Goal: Task Accomplishment & Management: Complete application form

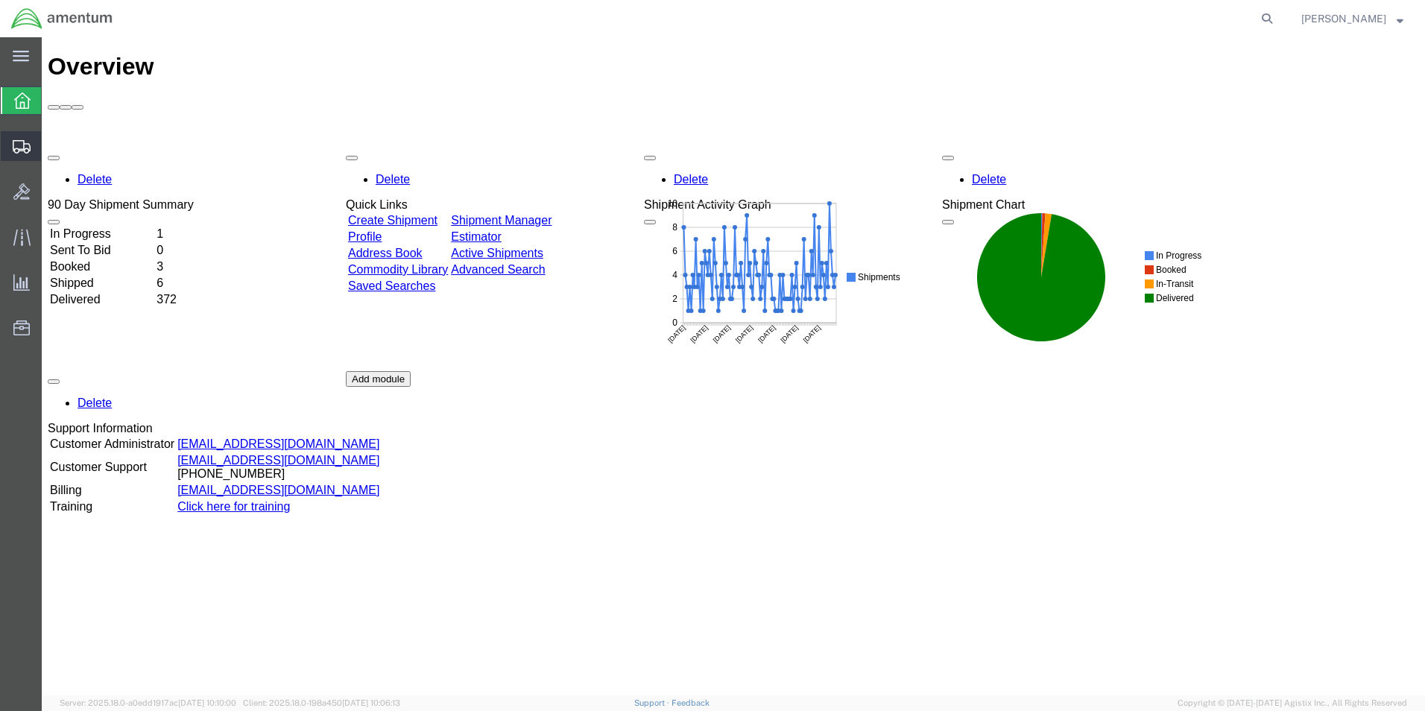
click at [0, 0] on span "Create from Template" at bounding box center [0, 0] width 0 height 0
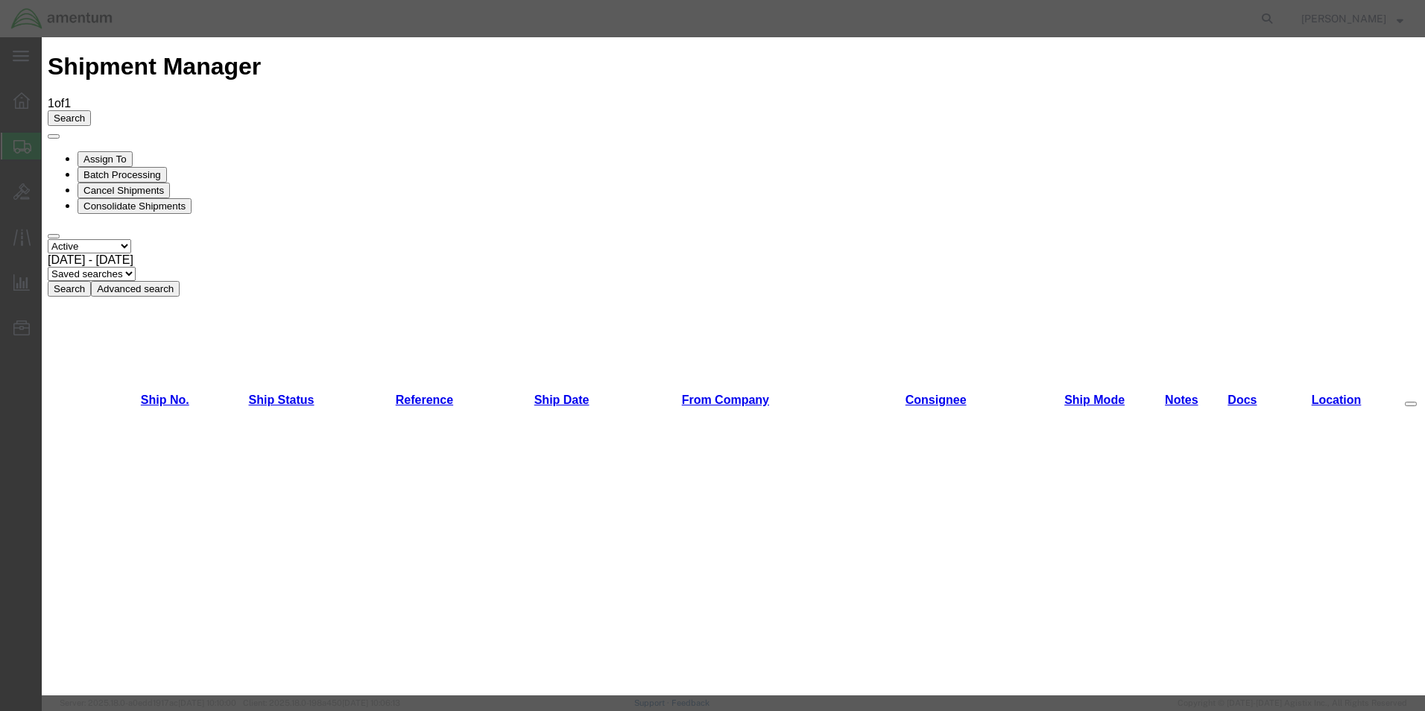
scroll to position [745, 0]
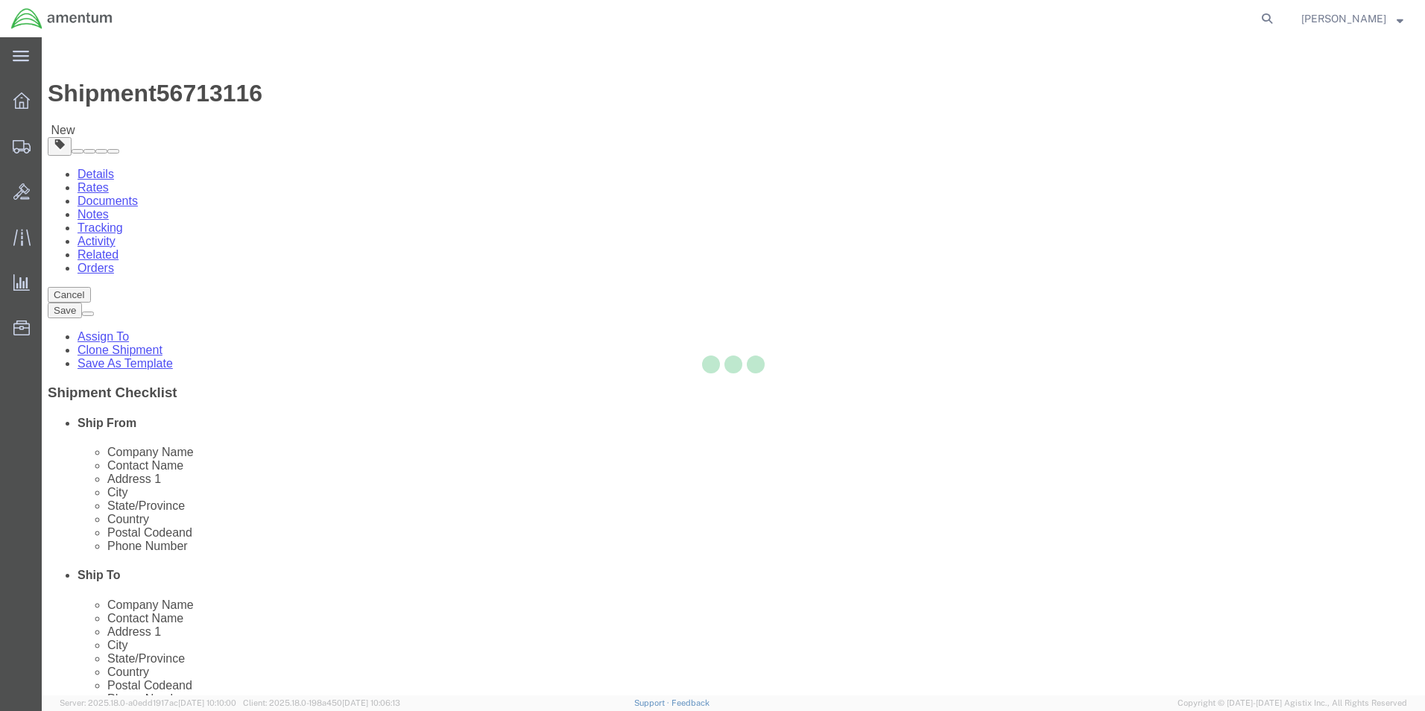
select select "49950"
select select
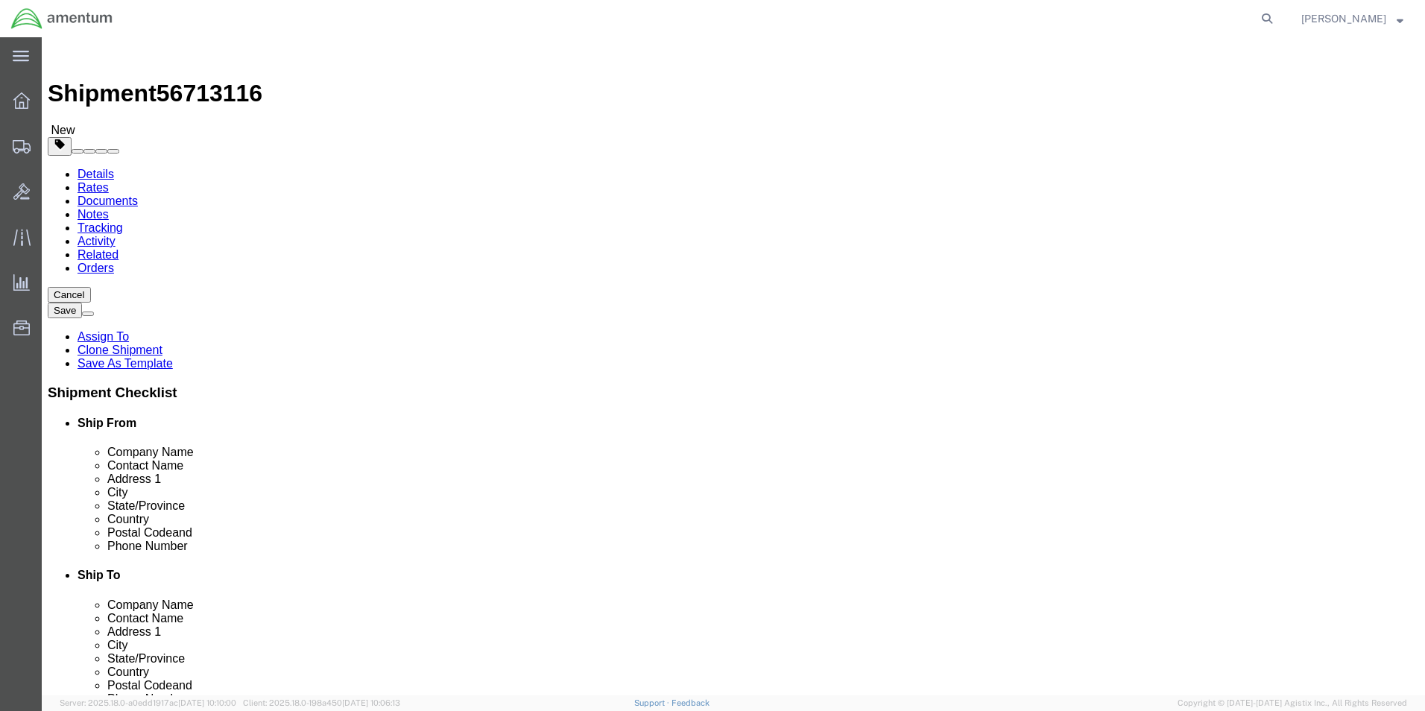
click input "SRC SUPPLY...[PERSON_NAME]"
type input "S"
type input "ridd"
click p "- Amentum Services, Inc. - (SRC SUPPLY...[PERSON_NAME]) [STREET_ADDRESS]"
type input "[PERSON_NAME][EMAIL_ADDRESS][PERSON_NAME][DOMAIN_NAME]"
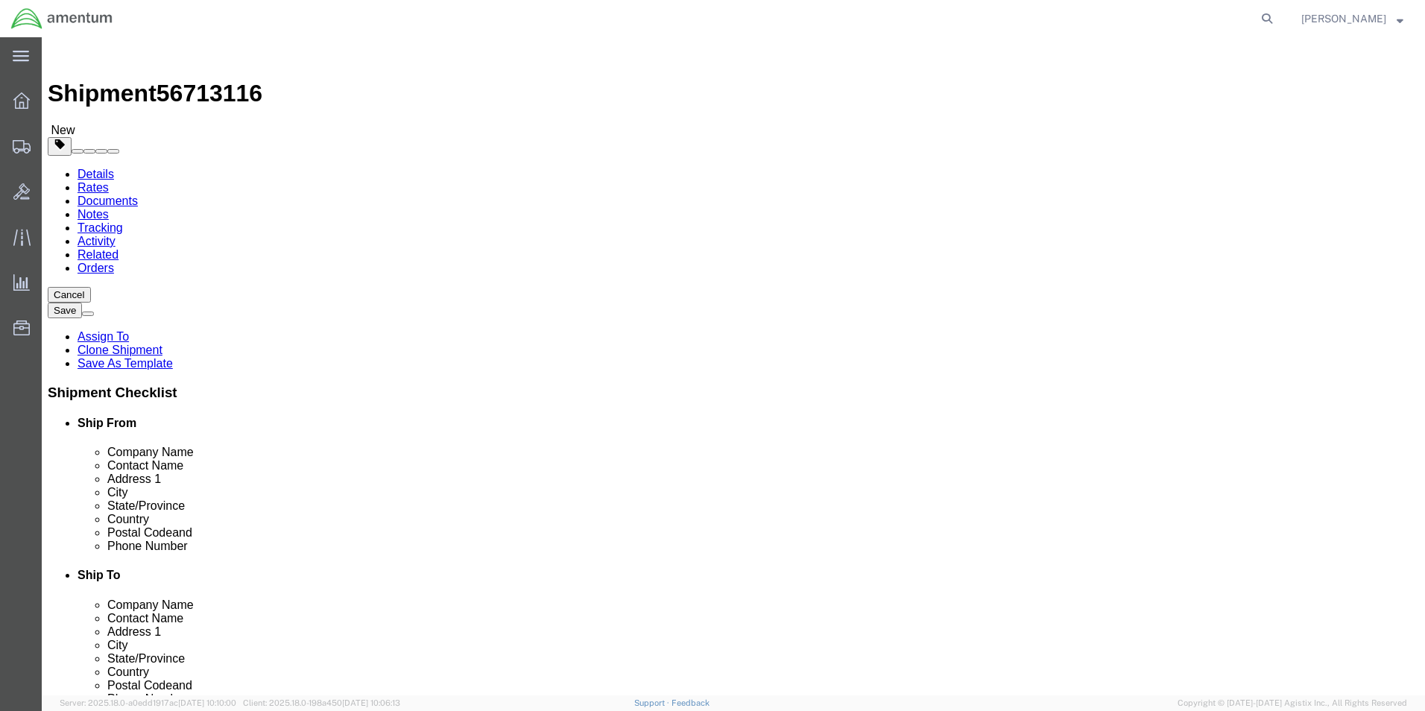
select select "FL"
type input "SRC SUPPLY...[PERSON_NAME]"
click div "Please fix the following errors Ship From Location Location [GEOGRAPHIC_DATA], …"
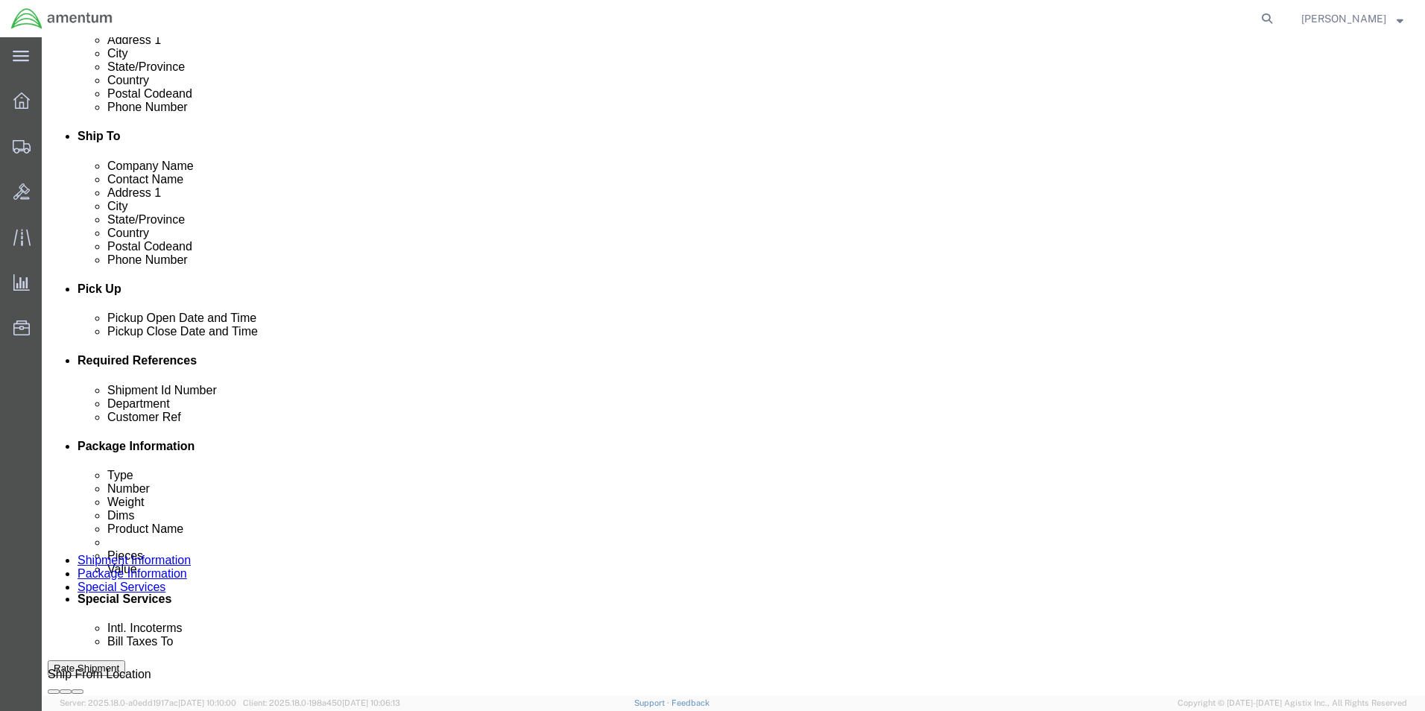
scroll to position [447, 0]
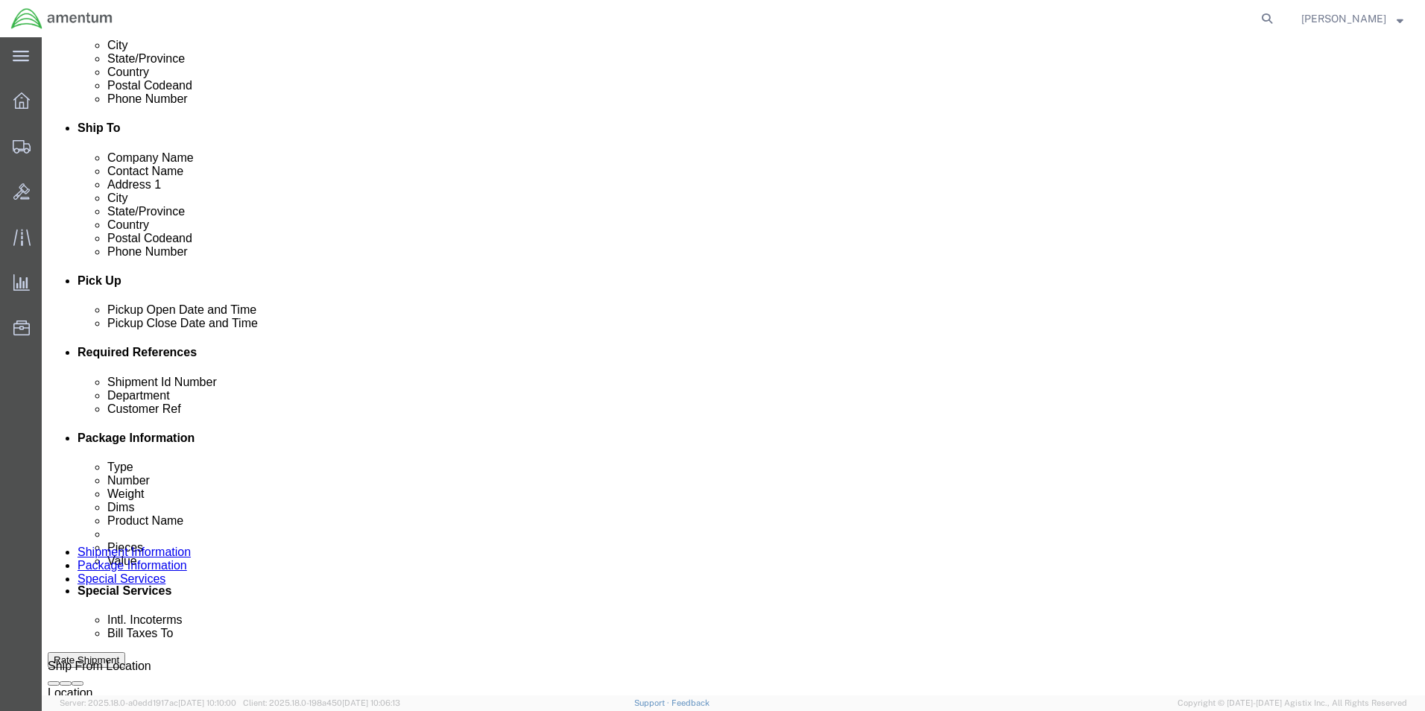
click input "IHR/RECERT."
type input "IHR/REPAIR"
click input "680479"
type input "6"
click div "Shipment Id Number IHR/REPAIR Select Account Type Activity ID Airline Appointme…"
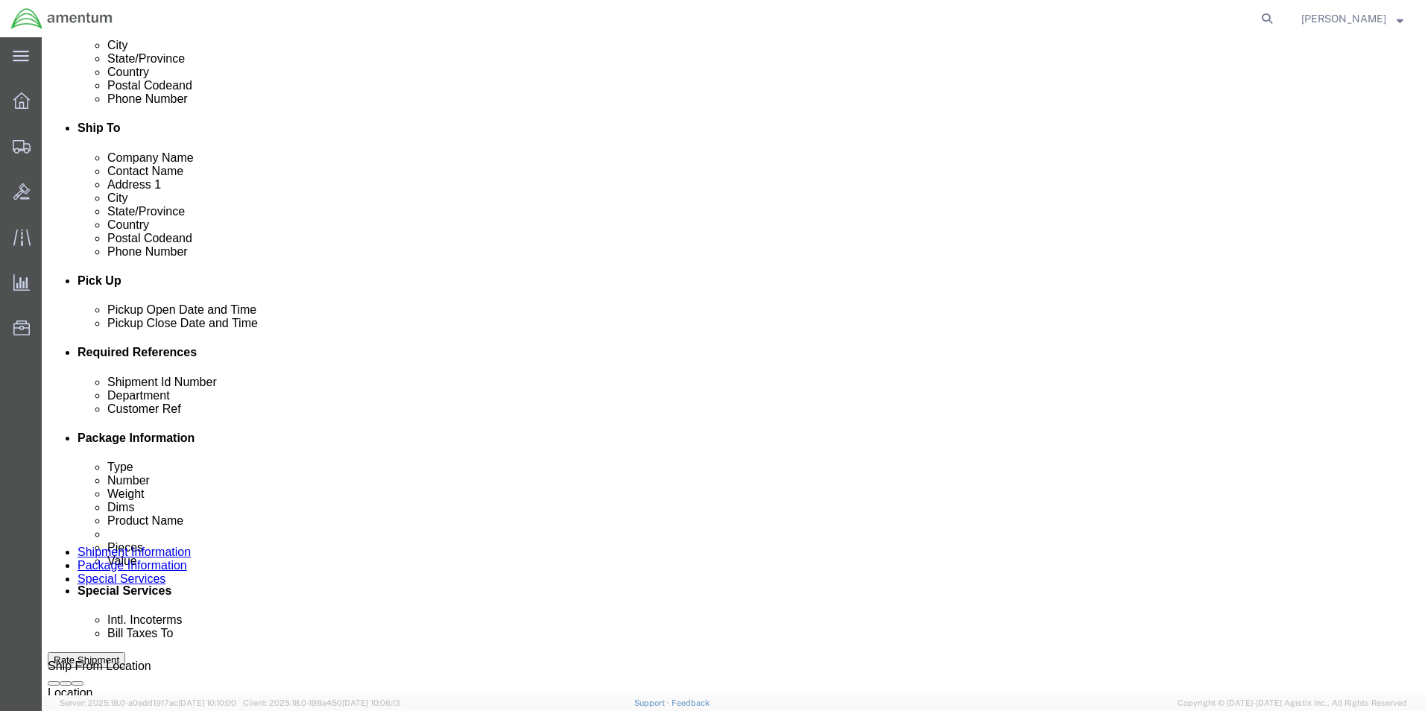
click input "4586"
type input "4"
type input "IHR/REPAIR"
click div "Shipment Id Number IHR/REPAIR Select Account Type Activity ID Airline Appointme…"
click button "Add reference"
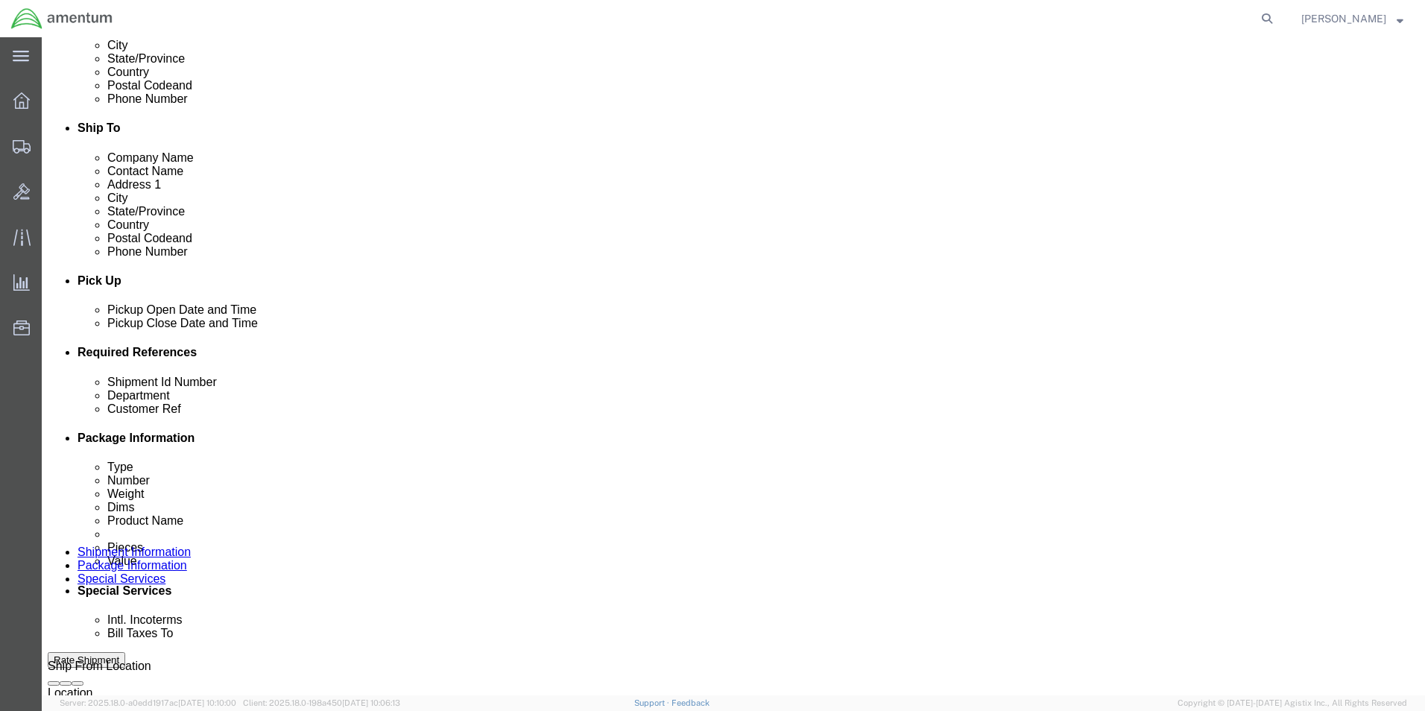
click select "Select Account Type Activity ID Airline Appointment Number ASN Batch Request # …"
select select "PURCHORD"
click select "Select Account Type Activity ID Airline Appointment Number ASN Batch Request # …"
click input "text"
type input "4586"
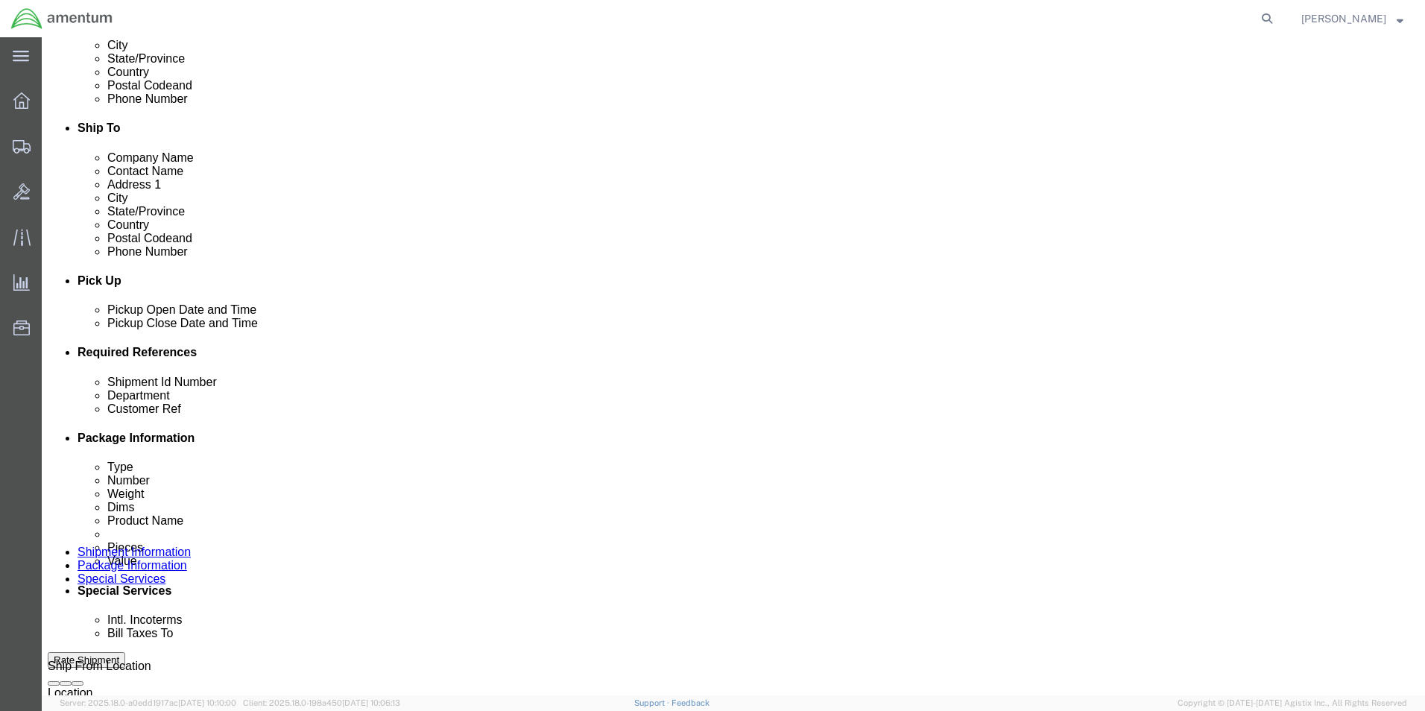
click div "Shipment Id Number IHR/REPAIR Select Account Type Activity ID Airline Appointme…"
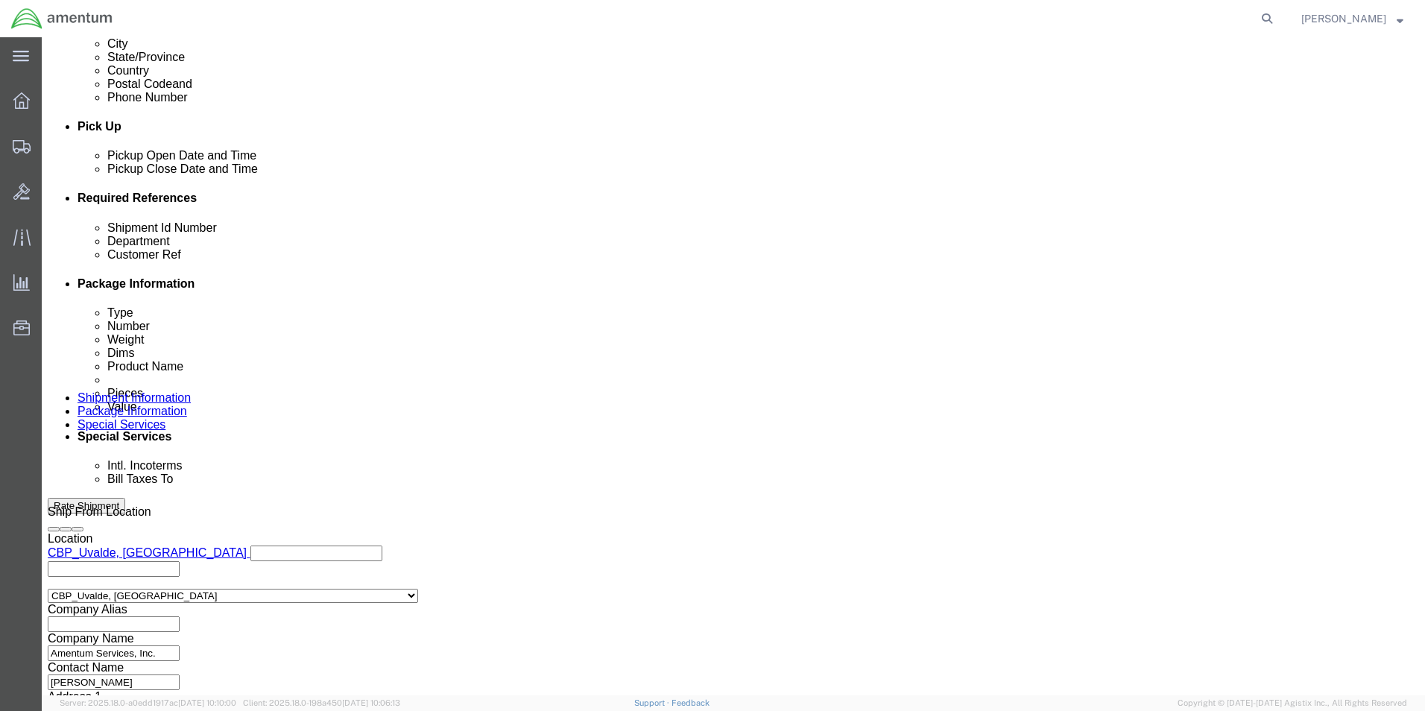
scroll to position [650, 0]
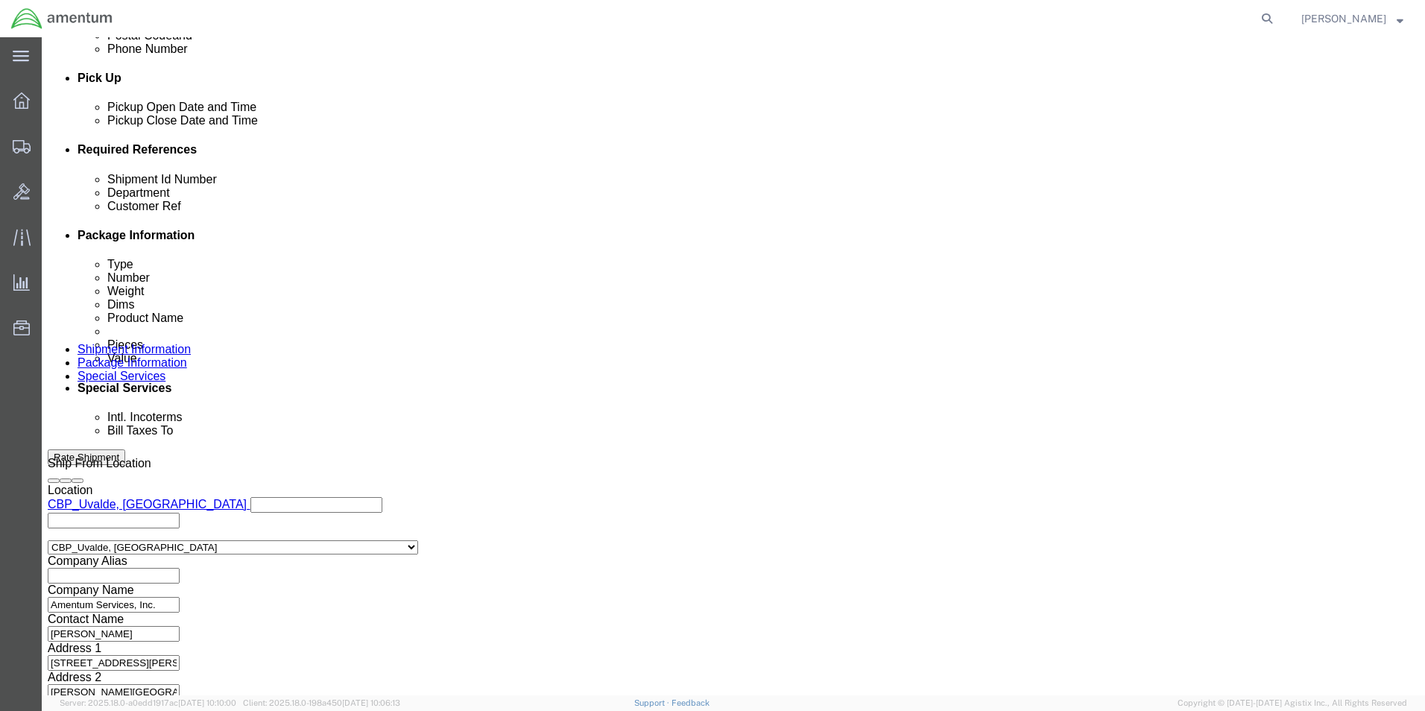
click button "Continue"
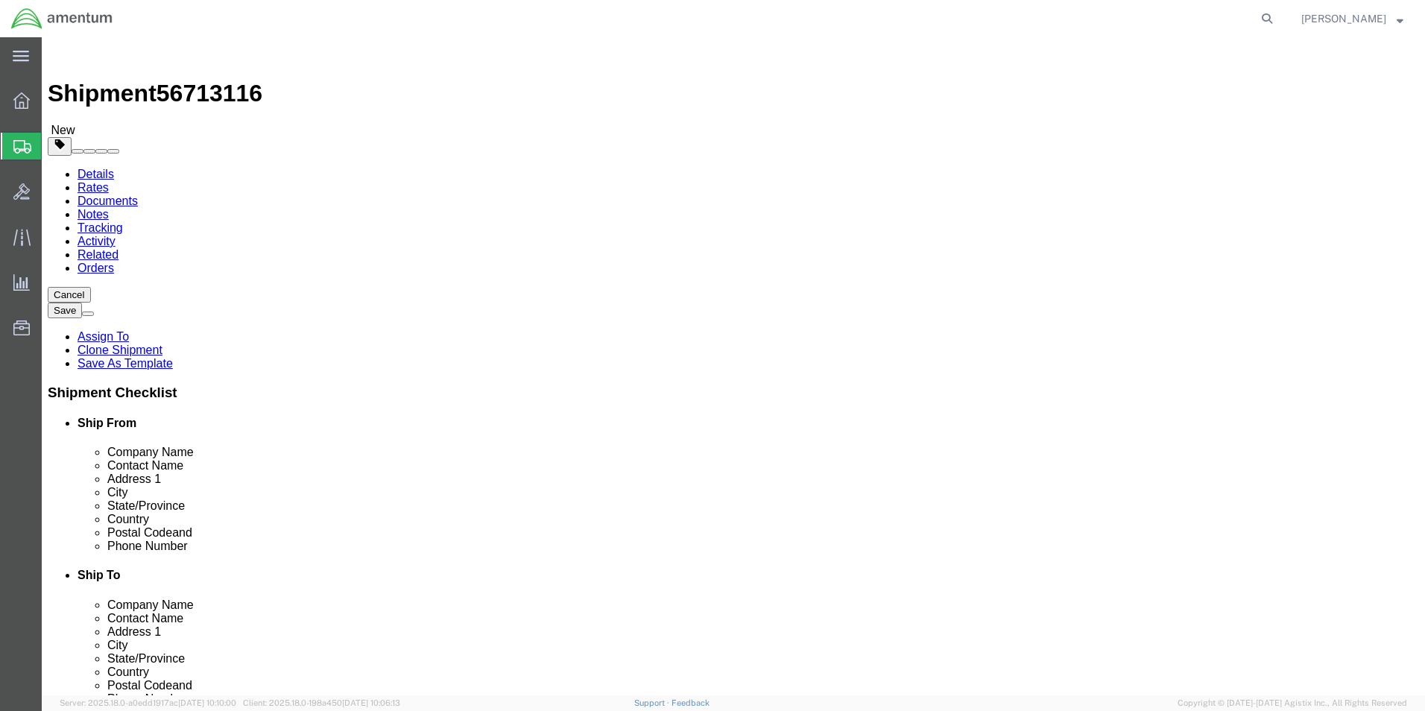
click input "20.00"
type input "2"
type input "12.00"
type input "10.00"
click input "5.00"
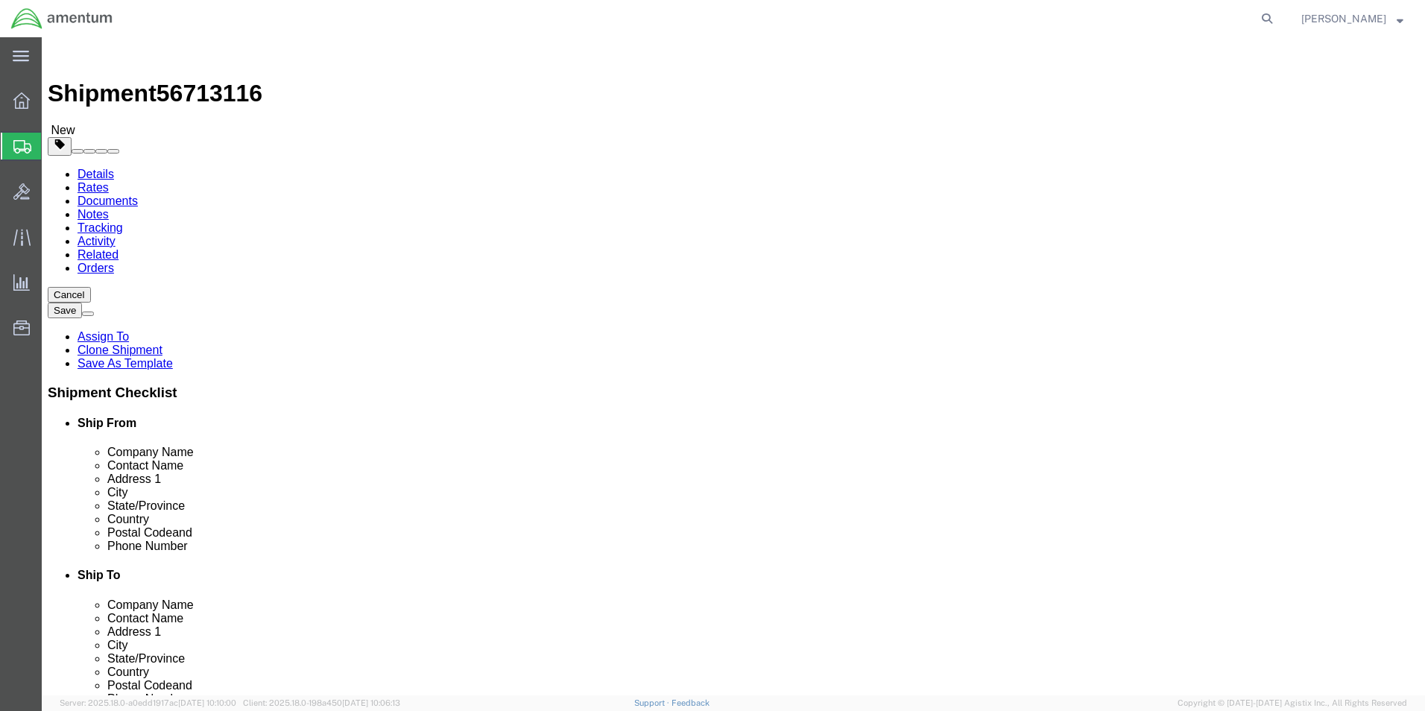
type input "5"
type input "."
type input "3.5"
click div "Pieces: 1.00 Each Total value: 100.00 USD"
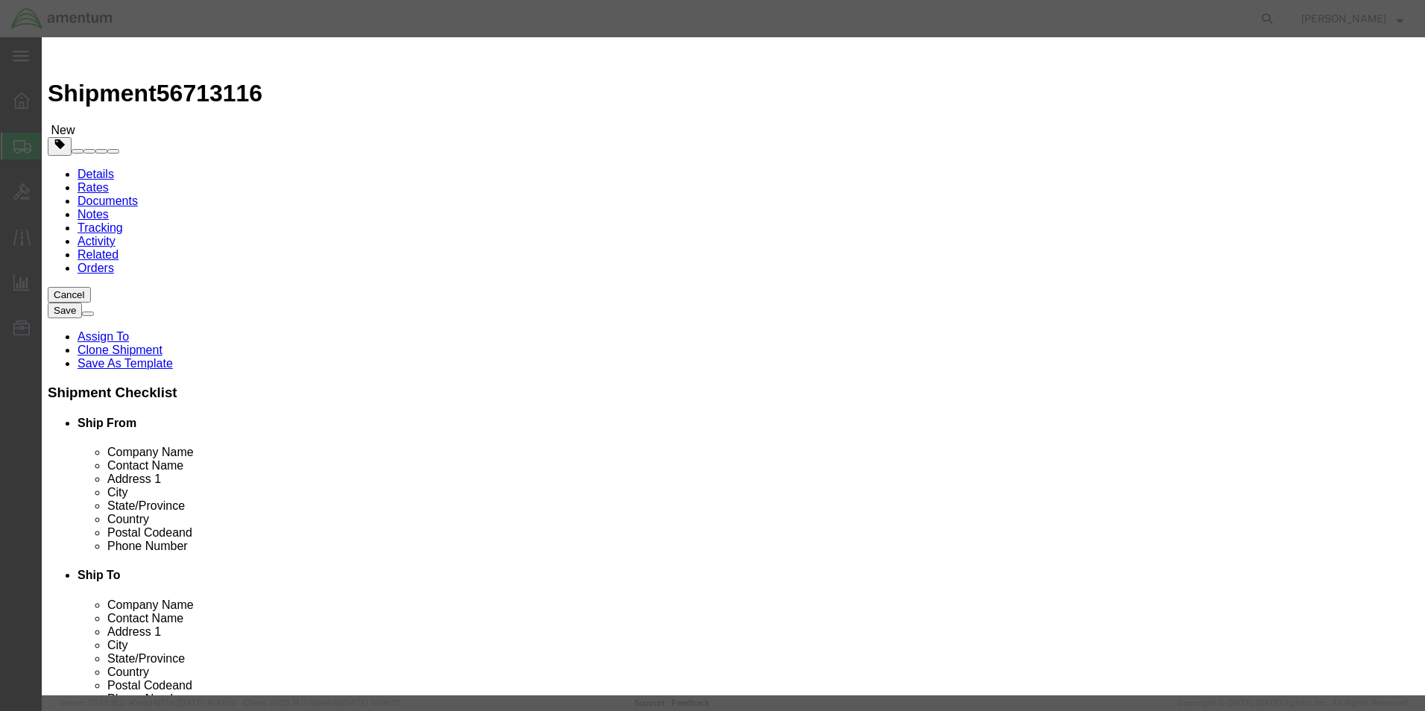
click input "100.00"
type input "1"
type input "5000.00"
click div "Commodity library"
click button "Save & Close"
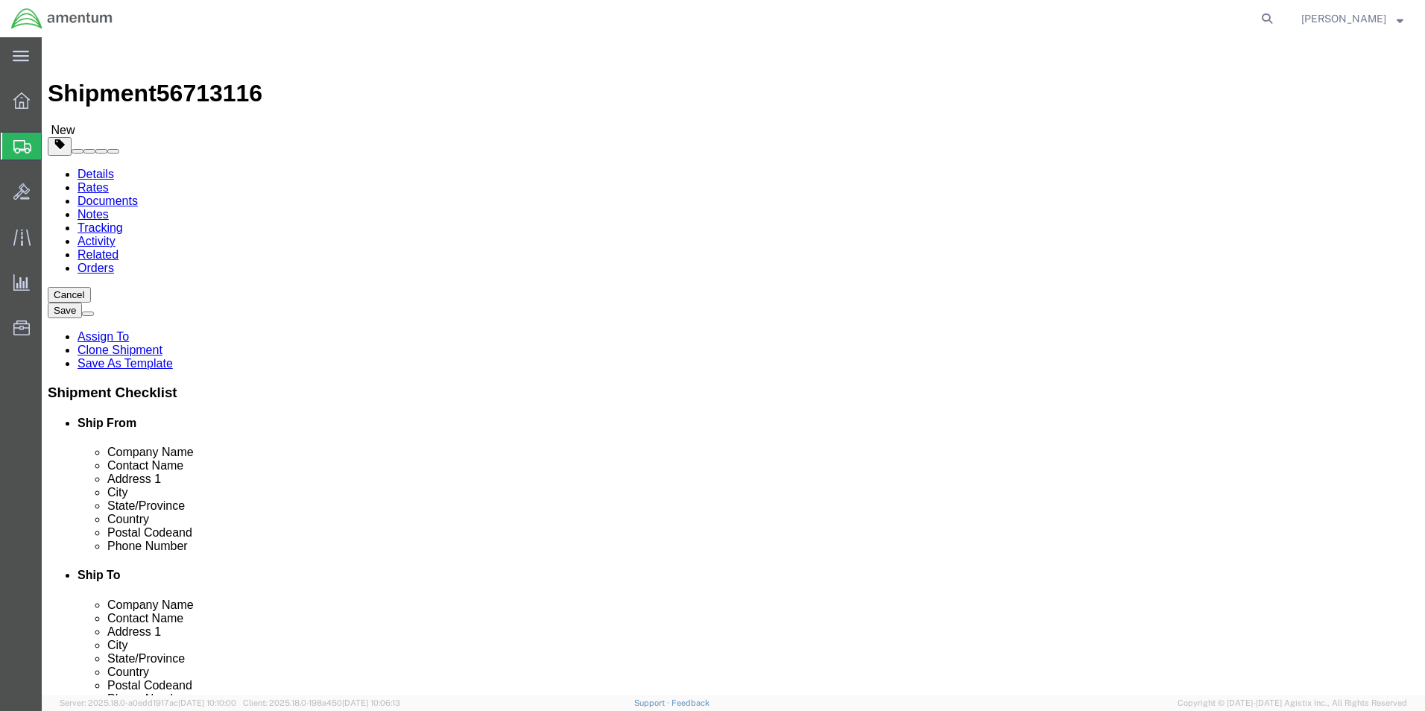
click button "Rate Shipment"
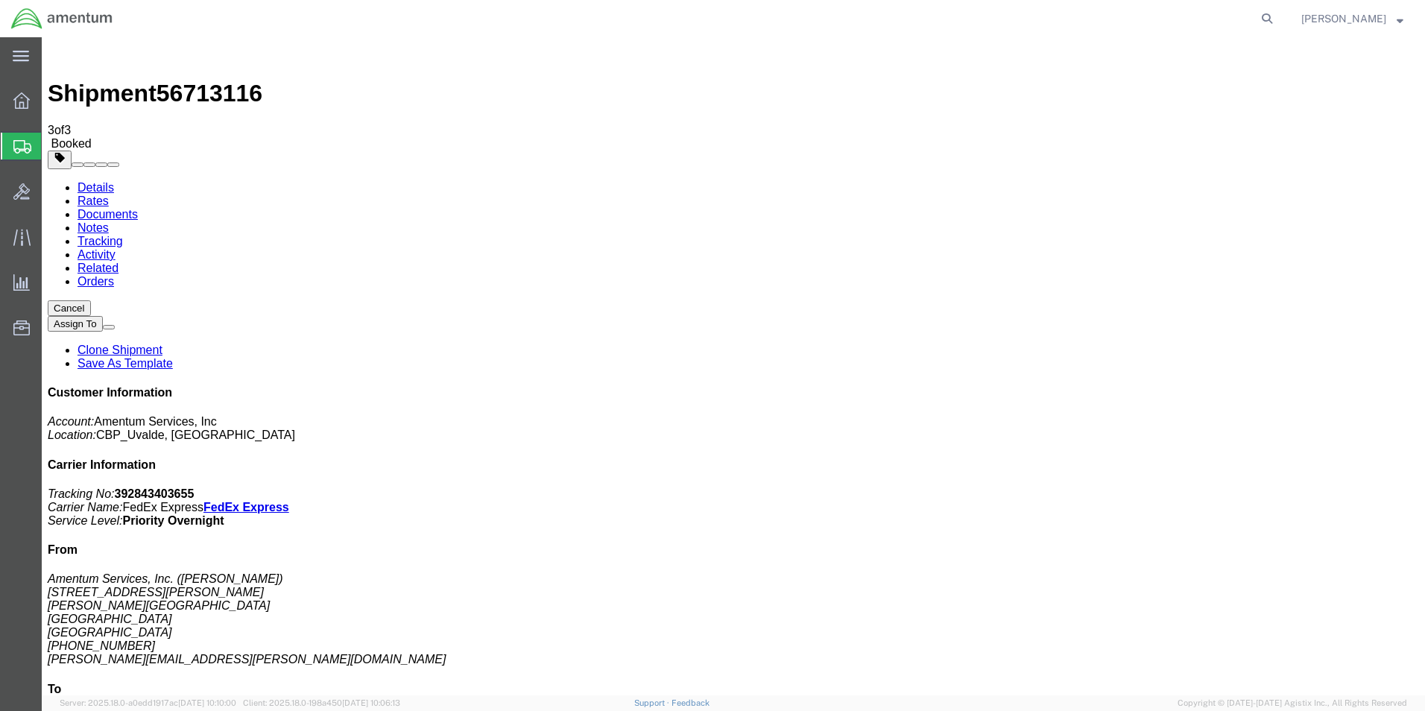
click at [0, 0] on span "Shipment Manager" at bounding box center [0, 0] width 0 height 0
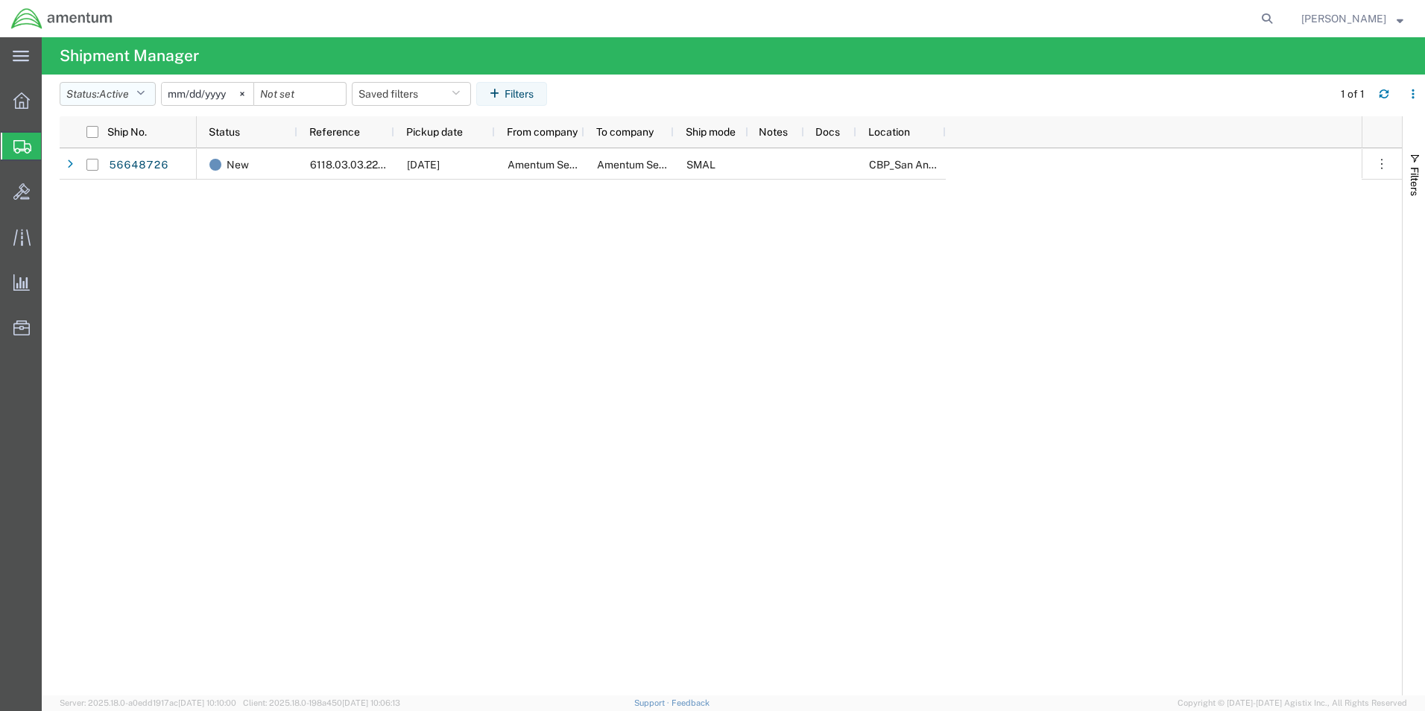
click at [150, 91] on button "Status: Active" at bounding box center [108, 94] width 96 height 24
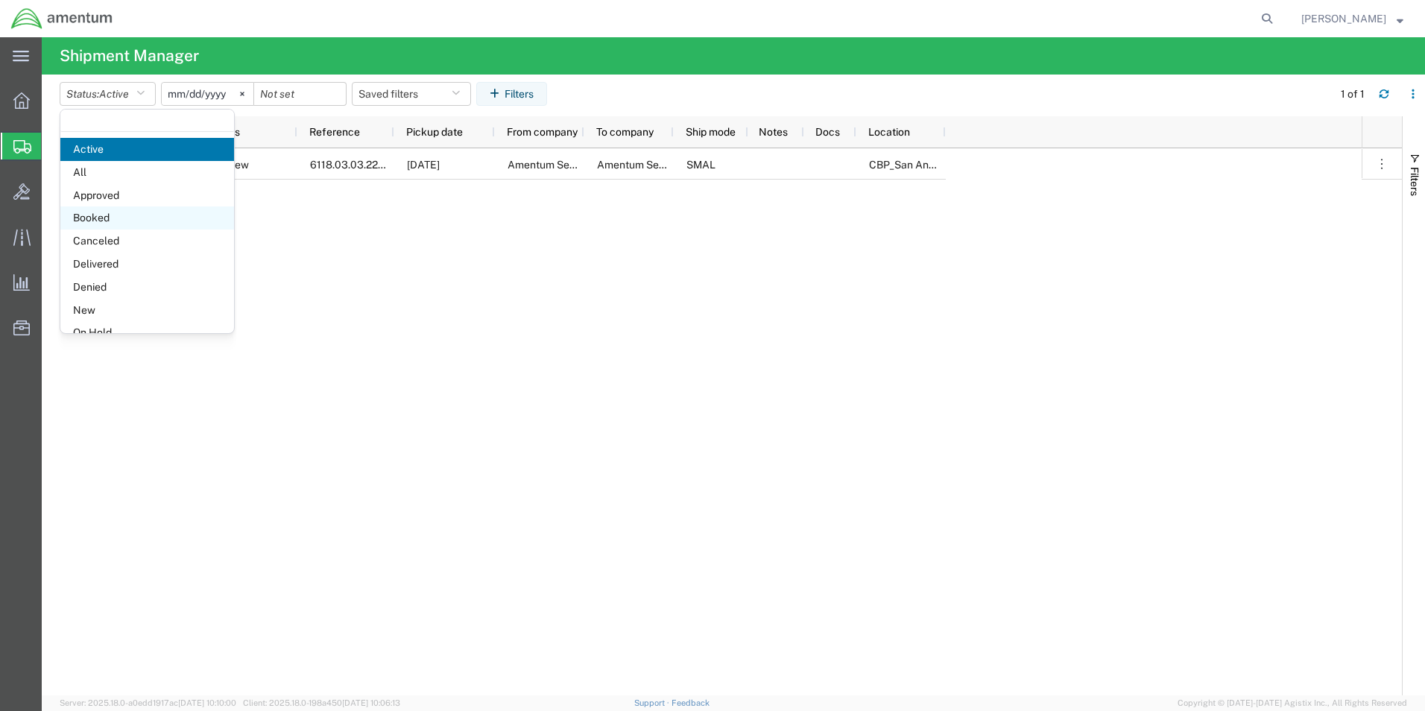
click at [106, 215] on span "Booked" at bounding box center [147, 217] width 174 height 23
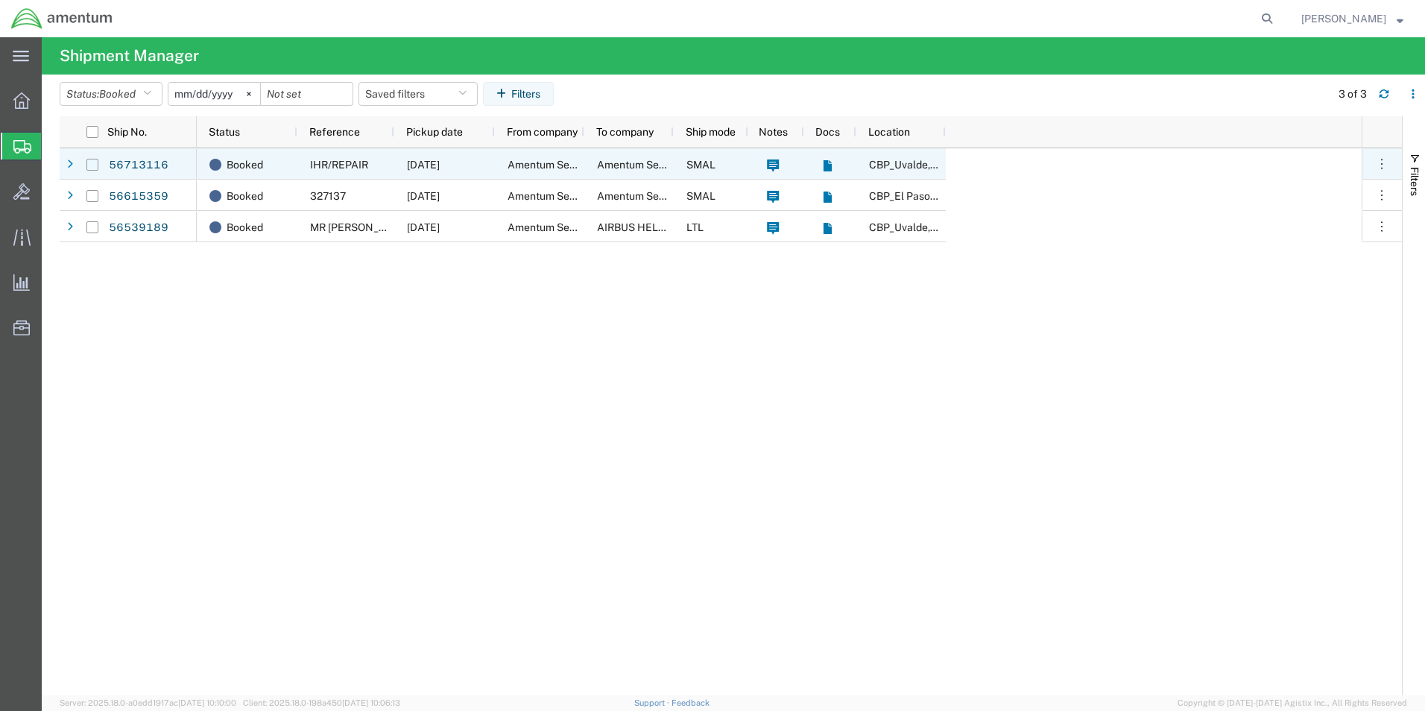
click at [92, 166] on input "Press Space to toggle row selection (unchecked)" at bounding box center [92, 165] width 12 height 12
checkbox input "true"
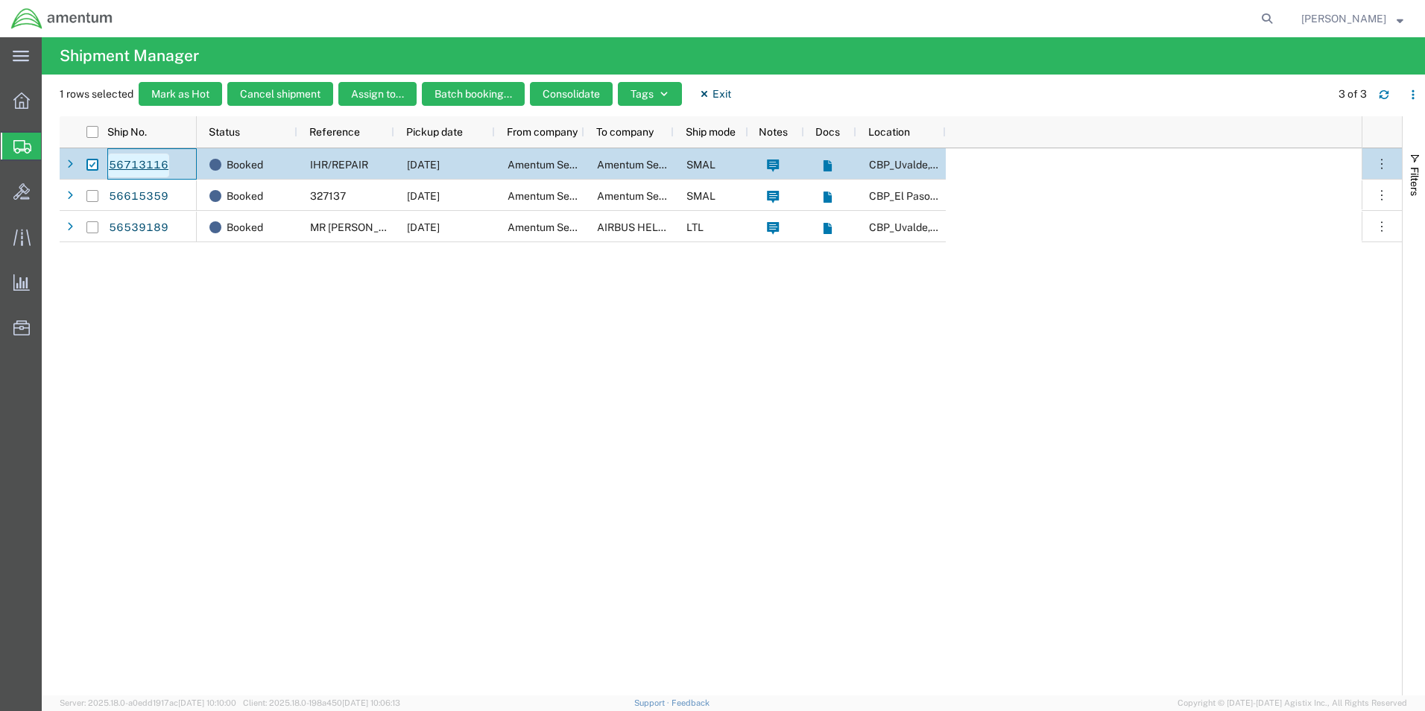
click at [145, 158] on link "56713116" at bounding box center [138, 166] width 61 height 24
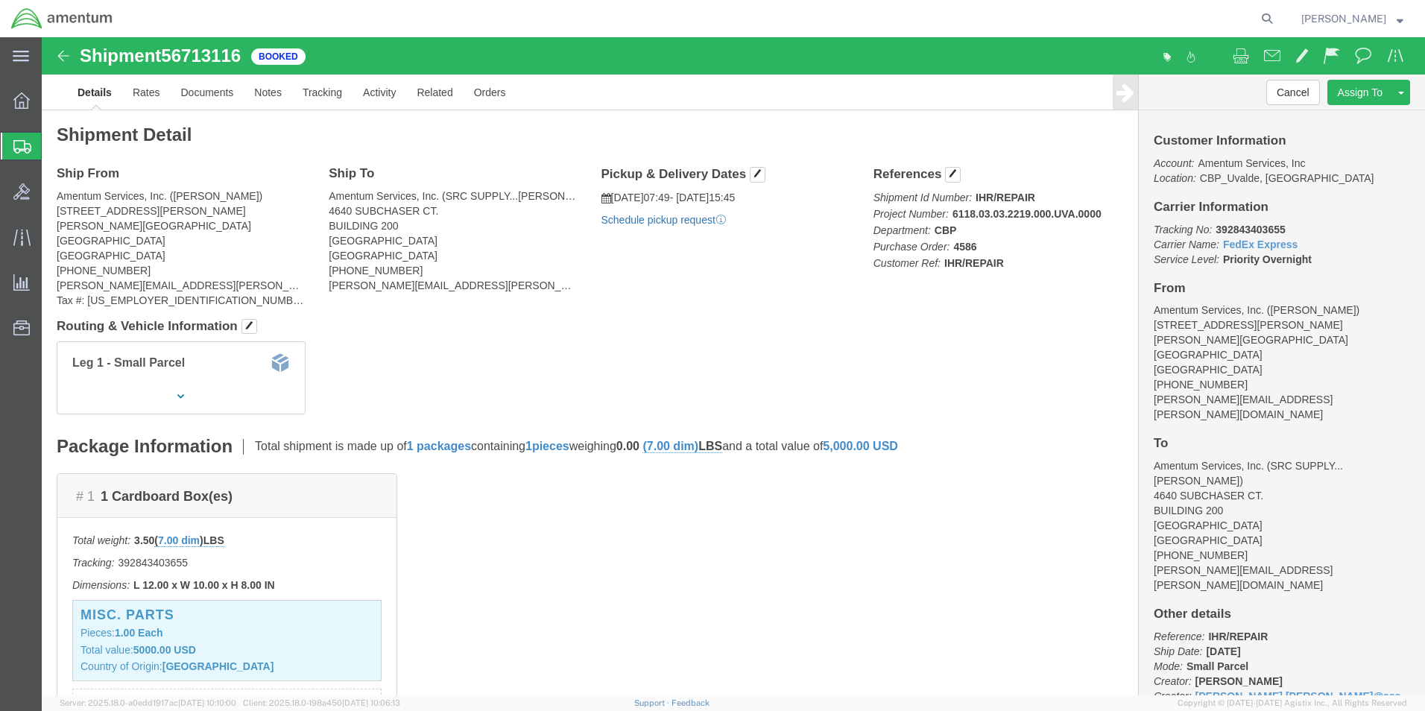
click link "Schedule pickup request"
click at [1395, 19] on span "[PERSON_NAME]" at bounding box center [1353, 18] width 102 height 16
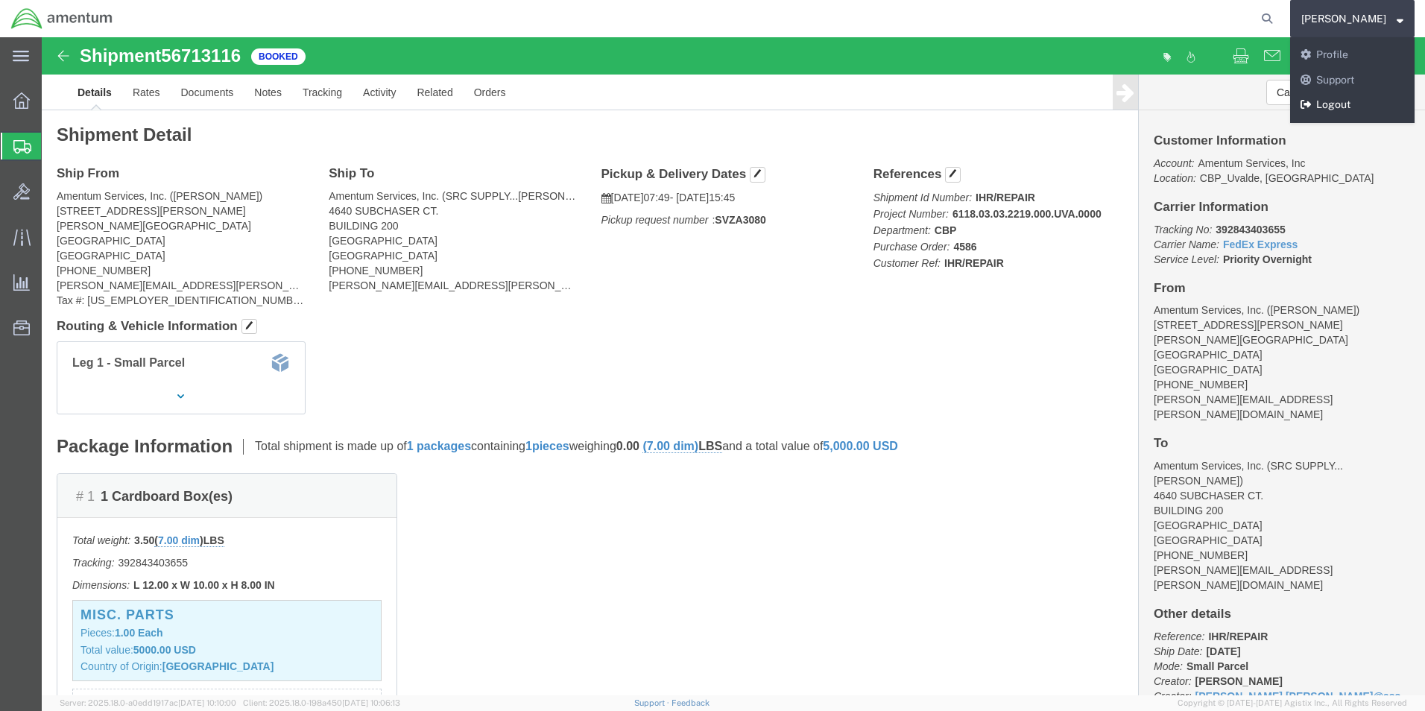
click at [1352, 98] on link "Logout" at bounding box center [1352, 104] width 124 height 25
